Goal: Transaction & Acquisition: Obtain resource

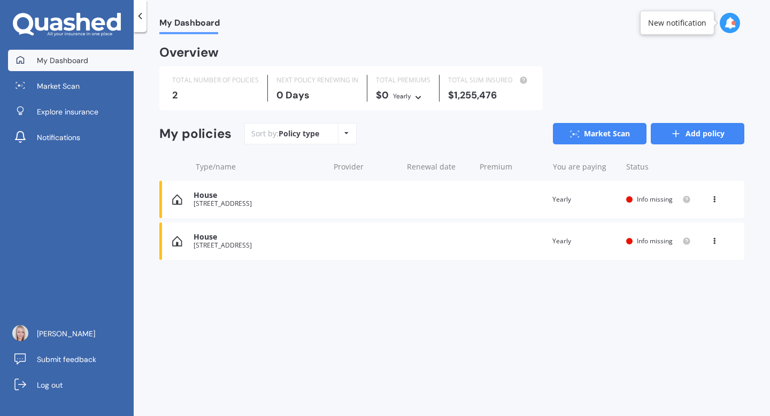
click at [667, 131] on link "Add policy" at bounding box center [698, 133] width 94 height 21
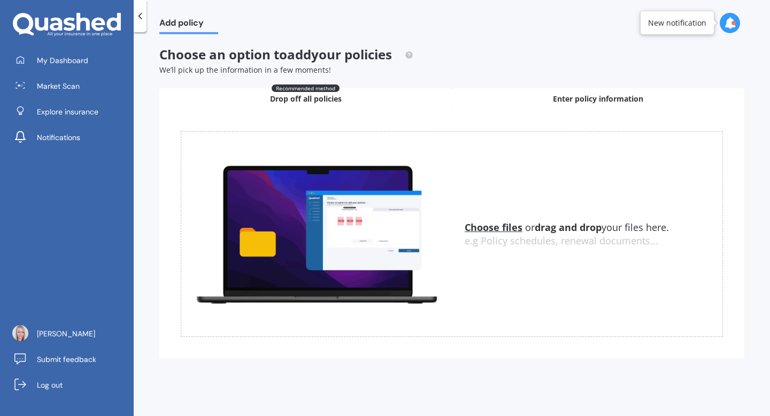
click at [528, 90] on div "Enter policy information" at bounding box center [598, 98] width 292 height 21
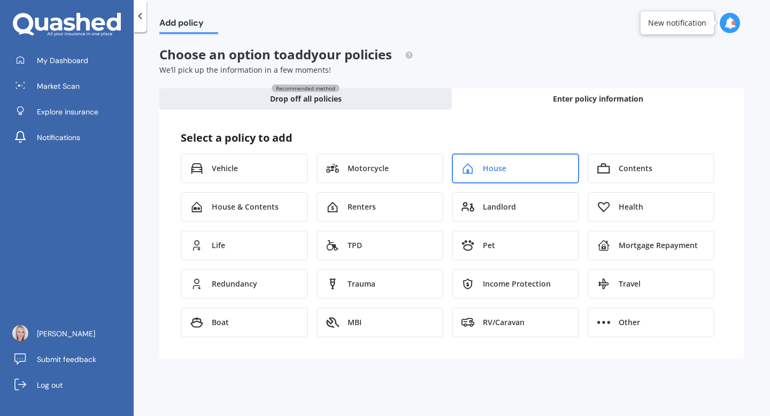
click at [466, 169] on icon at bounding box center [467, 168] width 13 height 11
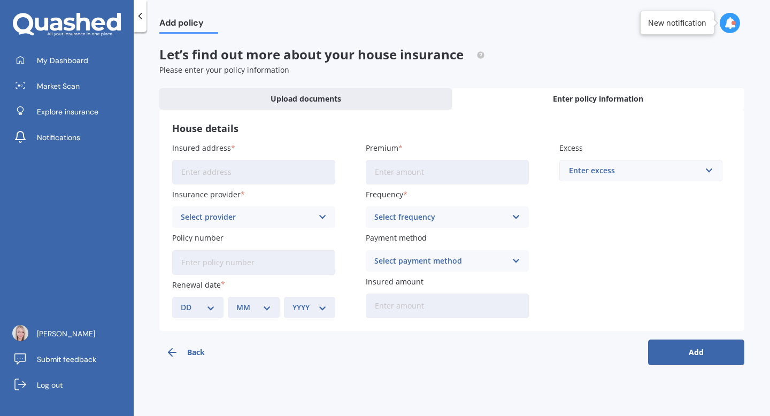
click at [283, 173] on input "Insured address" at bounding box center [253, 172] width 163 height 25
type input "[STREET_ADDRESS]"
click at [262, 216] on div "Select provider" at bounding box center [247, 217] width 132 height 12
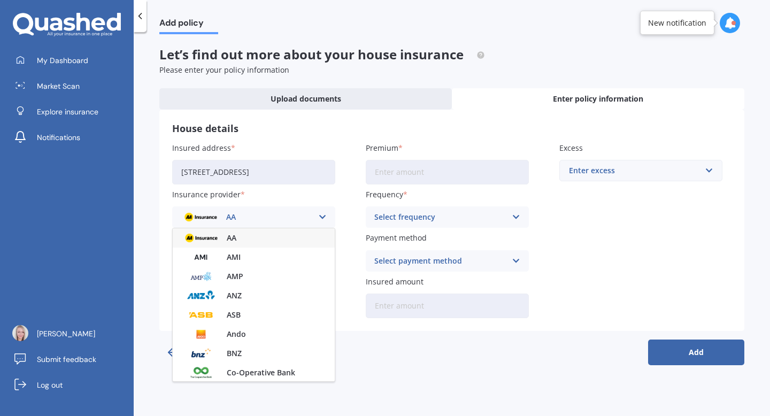
click at [262, 216] on div "AA" at bounding box center [247, 217] width 132 height 12
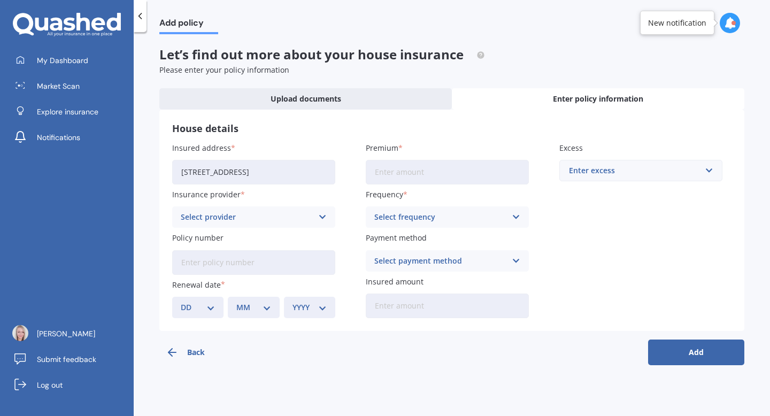
click at [390, 174] on input "Premium" at bounding box center [447, 172] width 163 height 25
click at [388, 213] on div "Select frequency" at bounding box center [440, 217] width 132 height 12
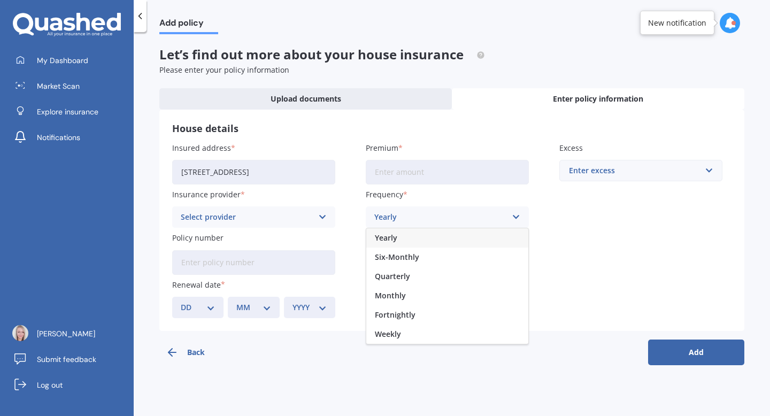
click at [388, 213] on div "Yearly" at bounding box center [440, 217] width 132 height 12
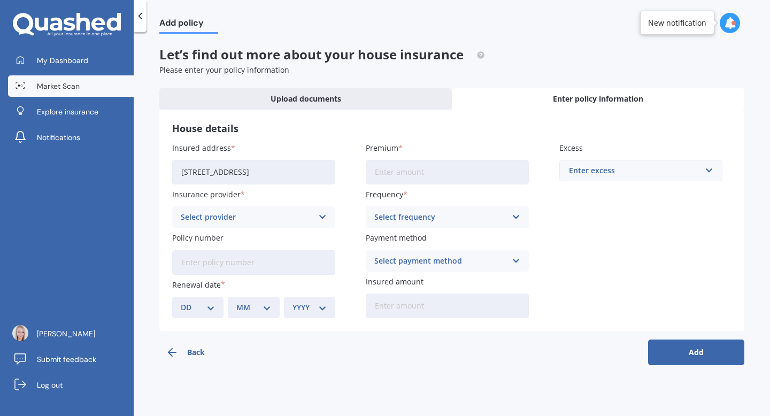
click at [43, 89] on span "Market Scan" at bounding box center [58, 86] width 43 height 11
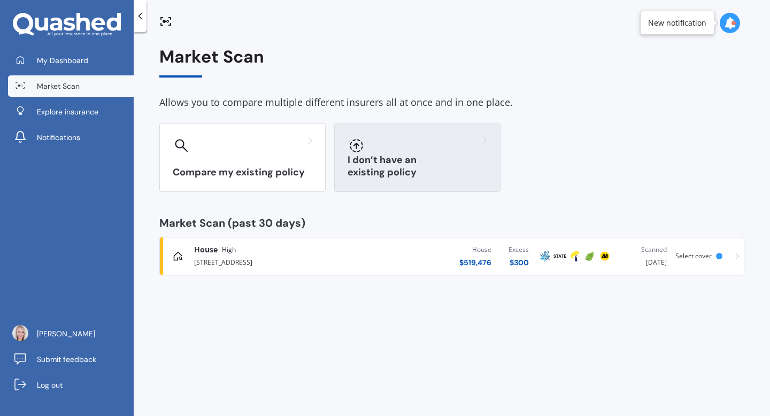
click at [396, 153] on div at bounding box center [418, 145] width 140 height 17
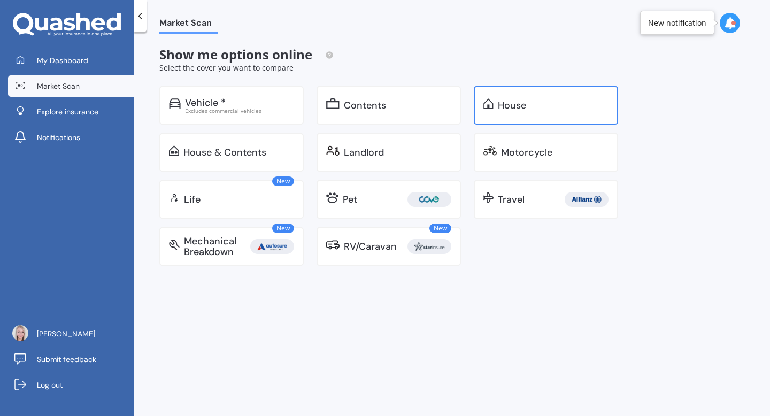
click at [508, 105] on div "House" at bounding box center [512, 105] width 28 height 11
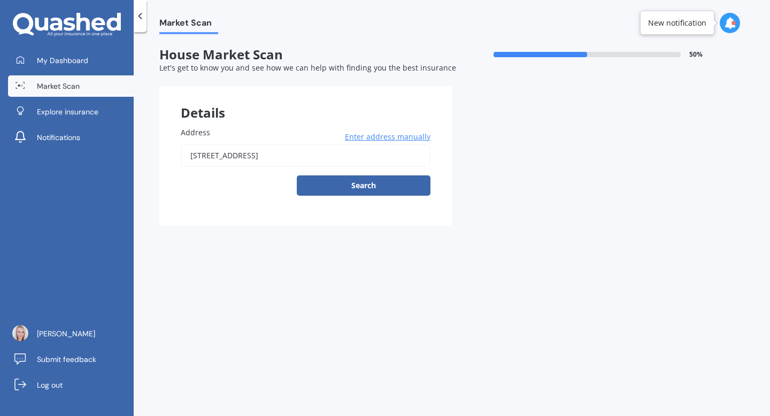
click at [394, 137] on span "Enter address manually" at bounding box center [388, 137] width 86 height 11
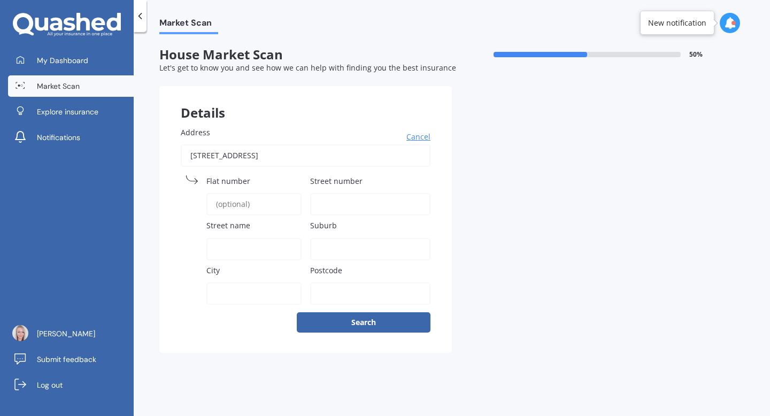
click at [321, 199] on input "Street number" at bounding box center [370, 204] width 121 height 22
type input "15"
type input "[GEOGRAPHIC_DATA]"
type input "Castlecliff"
click at [222, 293] on input "City" at bounding box center [253, 293] width 95 height 22
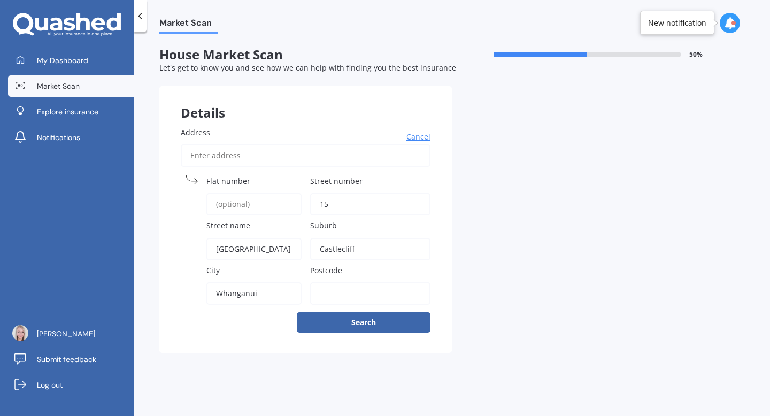
type input "Whanganui"
click at [339, 322] on button "Search" at bounding box center [364, 322] width 134 height 20
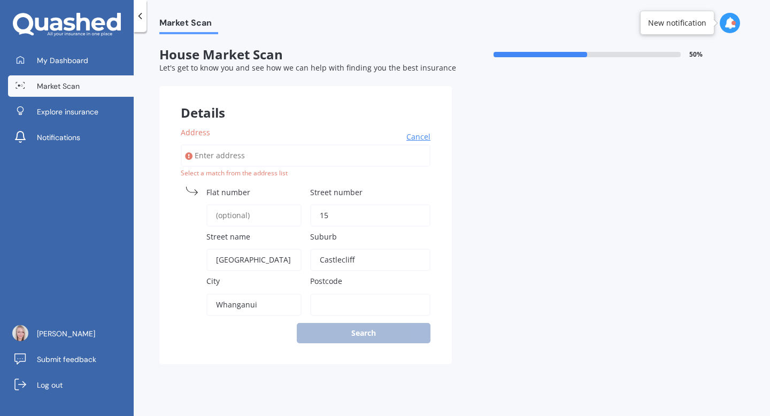
click at [313, 159] on input "Address" at bounding box center [306, 155] width 250 height 22
type input "1"
type input "[STREET_ADDRESS]"
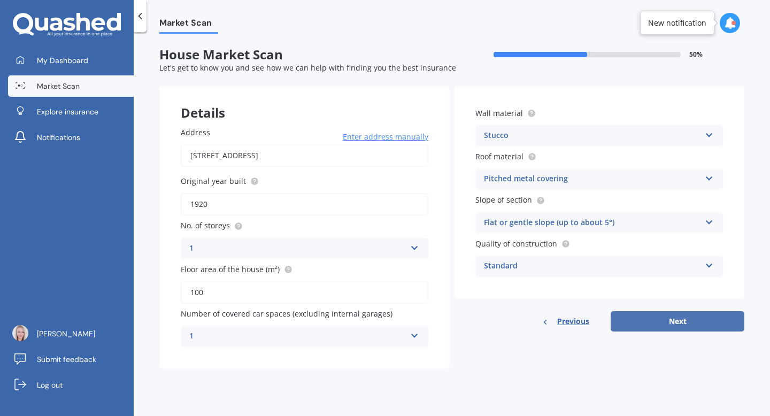
click at [631, 318] on button "Next" at bounding box center [678, 321] width 134 height 20
select select "26"
select select "10"
select select "1985"
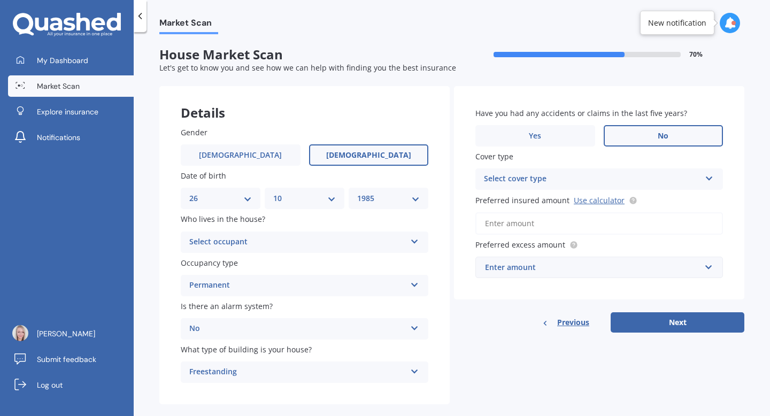
scroll to position [16, 0]
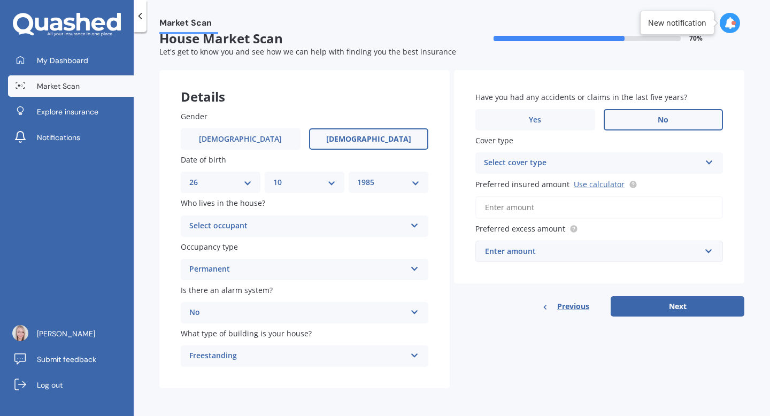
click at [298, 226] on div "Select occupant" at bounding box center [297, 226] width 217 height 13
click at [282, 244] on div "Owner" at bounding box center [304, 246] width 246 height 19
click at [519, 164] on div "Select cover type" at bounding box center [592, 163] width 217 height 13
click at [509, 180] on div "High" at bounding box center [599, 183] width 246 height 19
click at [594, 183] on link "Use calculator" at bounding box center [599, 184] width 51 height 10
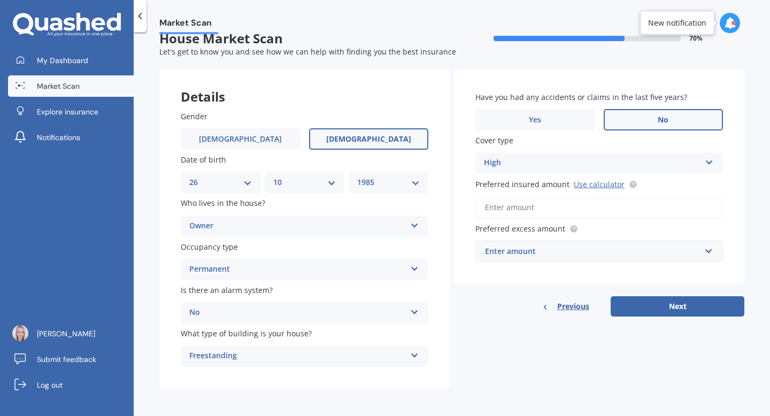
click at [492, 209] on input "Preferred insured amount Use calculator" at bounding box center [599, 207] width 248 height 22
paste input "$479,456"
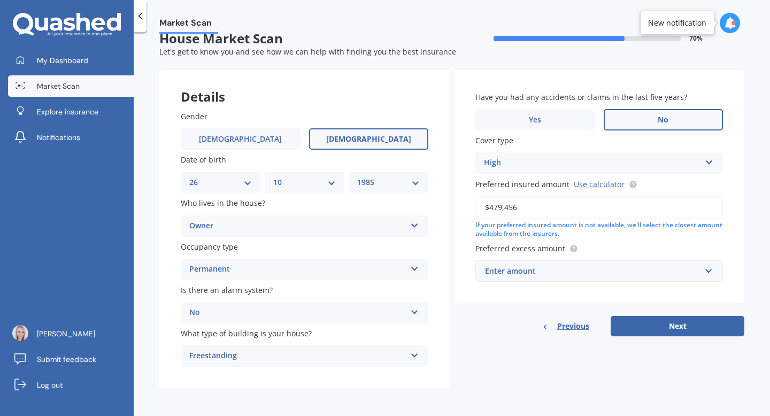
type input "$479,456"
click at [524, 266] on div "Enter amount" at bounding box center [592, 271] width 215 height 12
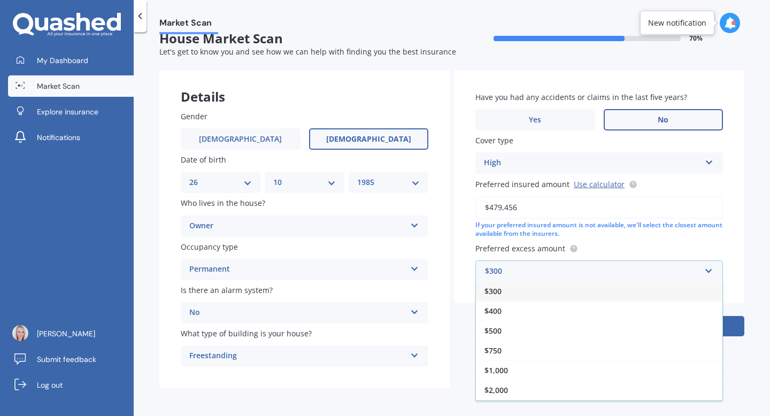
click at [508, 291] on div "$300" at bounding box center [599, 291] width 246 height 20
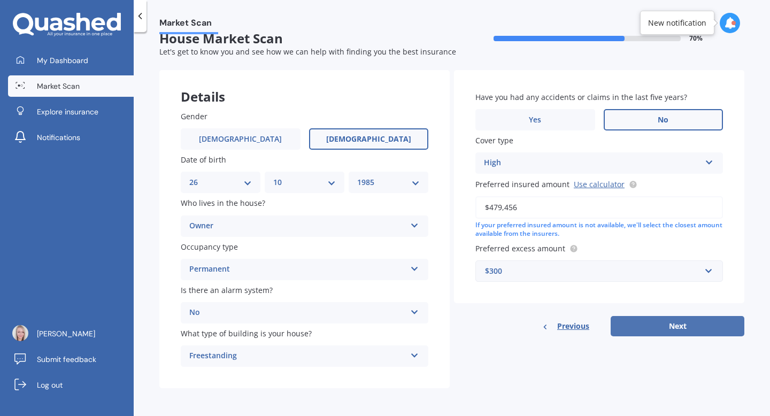
click at [645, 323] on button "Next" at bounding box center [678, 326] width 134 height 20
select select "26"
select select "10"
select select "1985"
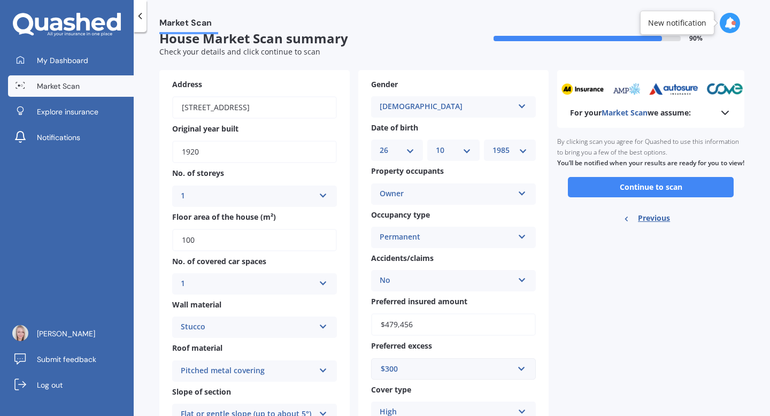
scroll to position [0, 0]
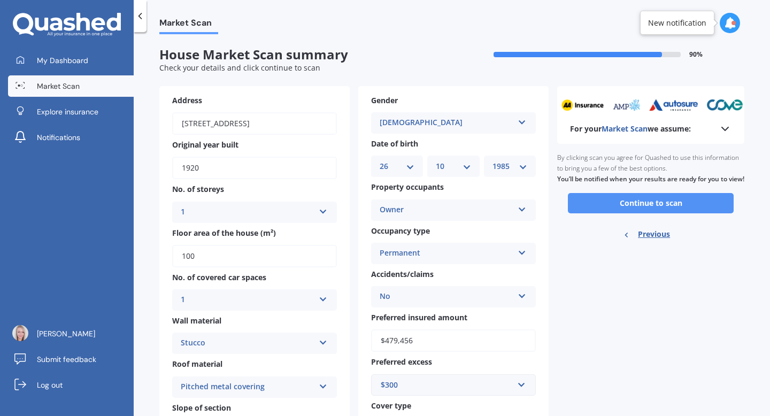
click at [638, 213] on button "Continue to scan" at bounding box center [651, 203] width 166 height 20
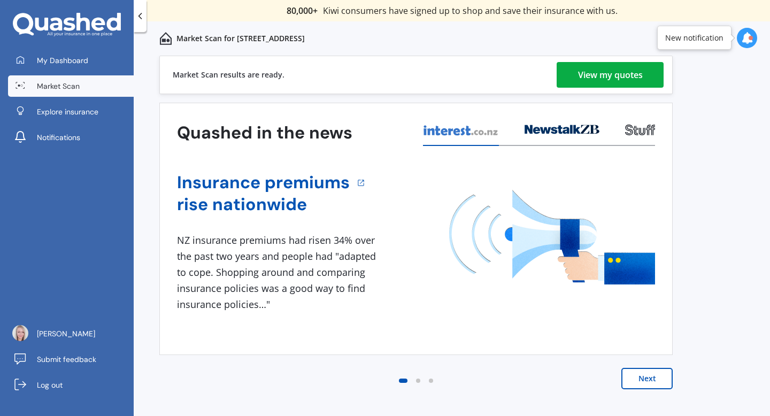
click at [576, 75] on link "View my quotes" at bounding box center [610, 75] width 107 height 26
